Goal: Navigation & Orientation: Find specific page/section

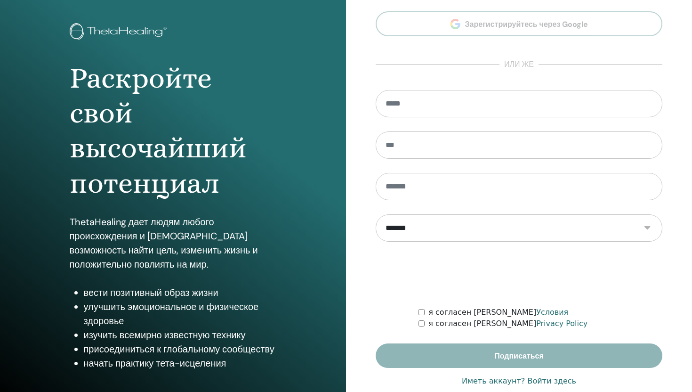
scroll to position [60, 0]
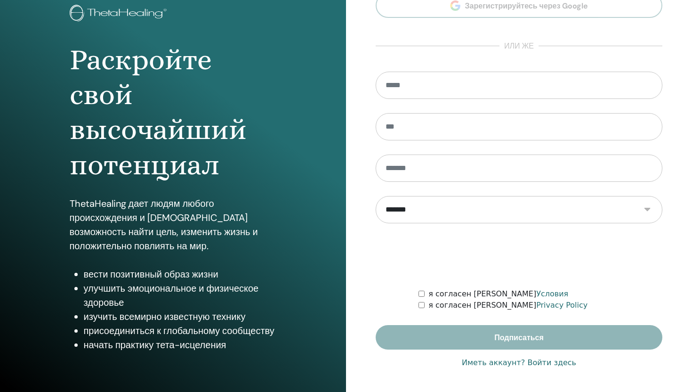
click at [509, 361] on link "Иметь аккаунт? Войти здесь" at bounding box center [519, 362] width 114 height 11
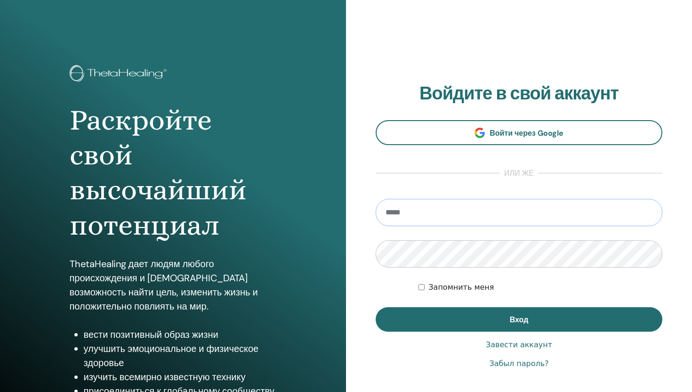
click at [483, 218] on input "email" at bounding box center [519, 212] width 287 height 27
type input "**********"
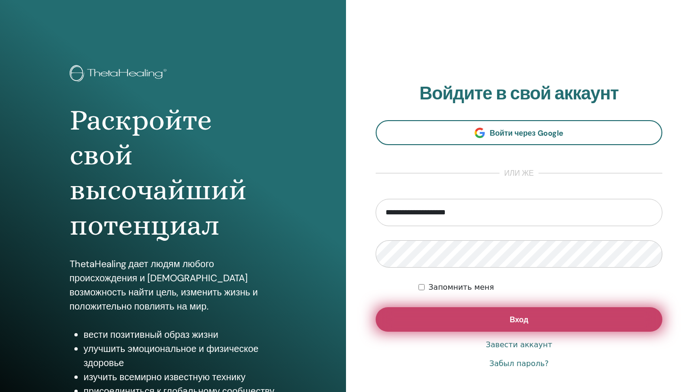
click at [464, 314] on button "Вход" at bounding box center [519, 319] width 287 height 24
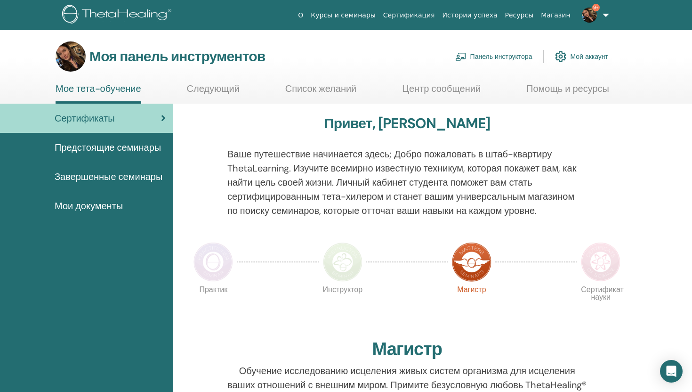
click at [516, 55] on font "Панель инструктора" at bounding box center [501, 57] width 62 height 8
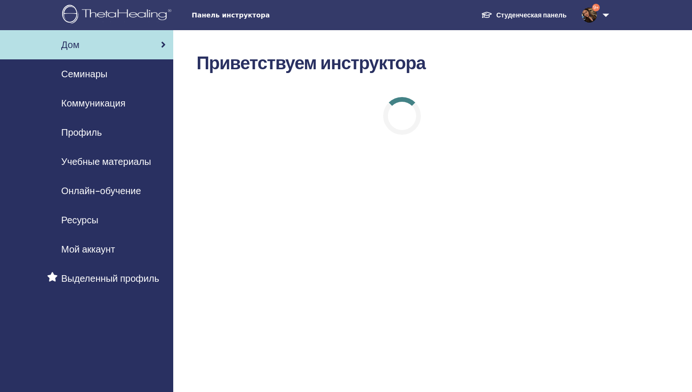
click at [112, 75] on div "Семинары" at bounding box center [87, 74] width 158 height 14
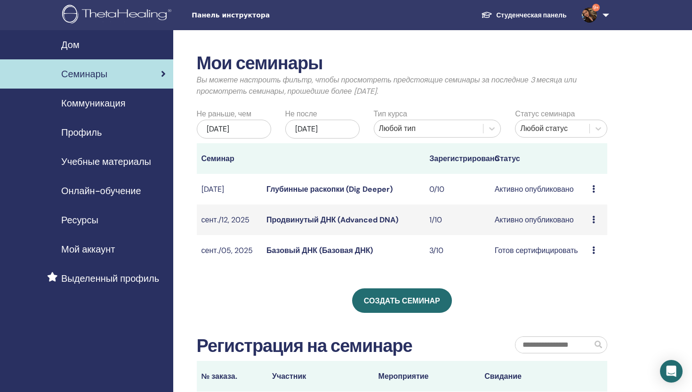
click at [386, 221] on font "Продвинутый ДНК (Advanced DNA)" at bounding box center [332, 220] width 132 height 10
